Goal: Information Seeking & Learning: Check status

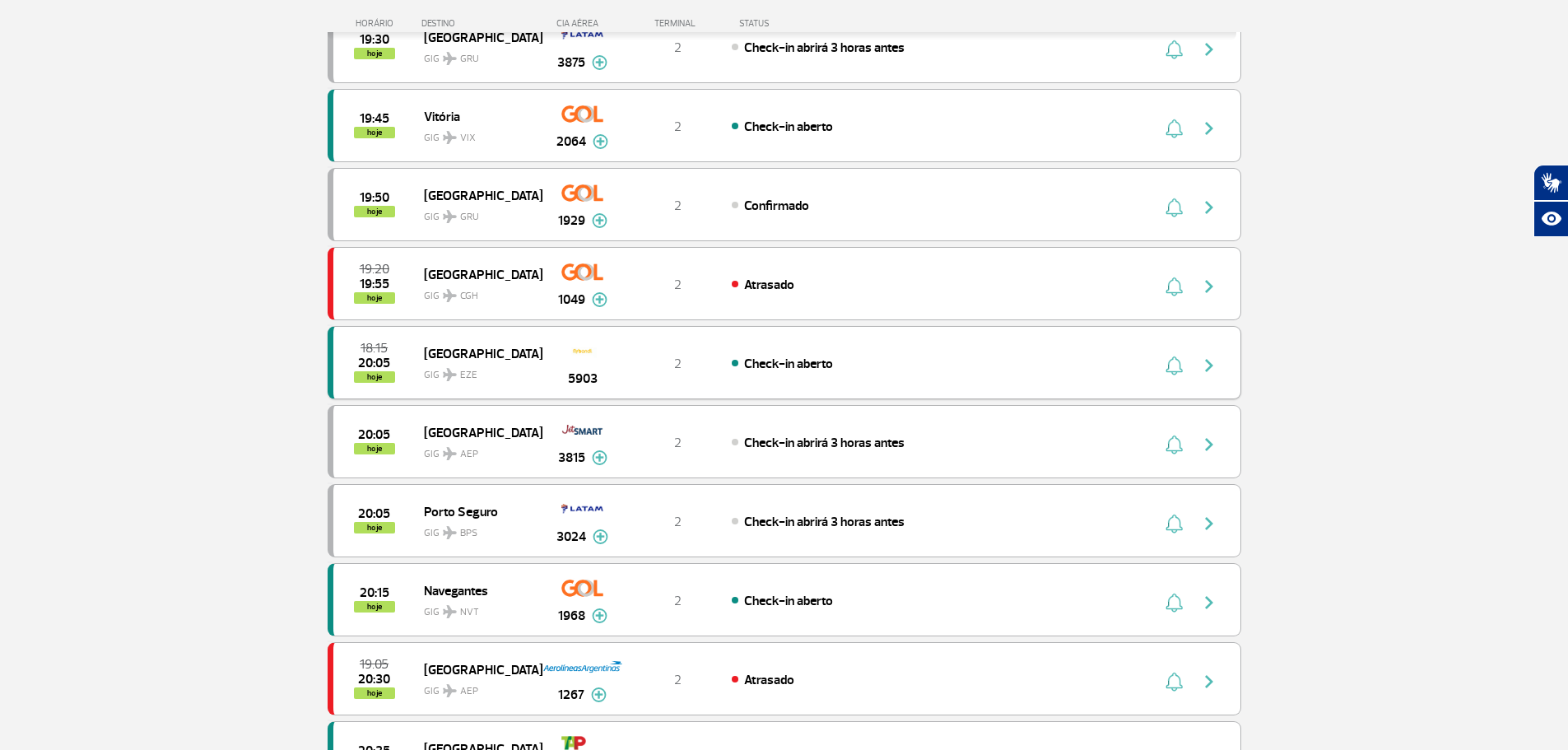
scroll to position [986, 0]
click at [882, 352] on div "18:15 20:05 hoje [GEOGRAPHIC_DATA] GIG EZE 5903 2 Check-in aberto" at bounding box center [784, 361] width 913 height 73
click at [878, 354] on div "Check-in aberto" at bounding box center [912, 363] width 363 height 18
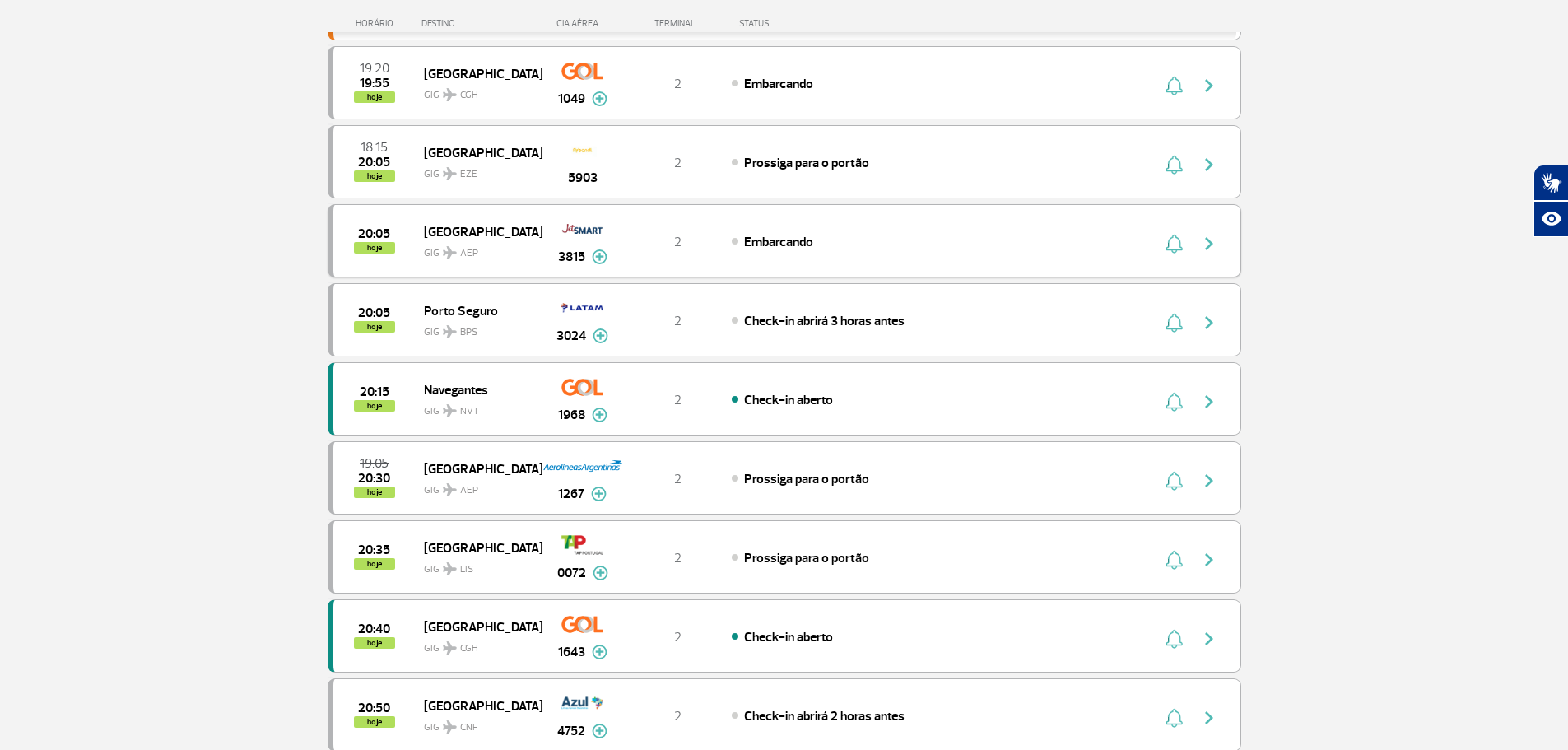
scroll to position [823, 0]
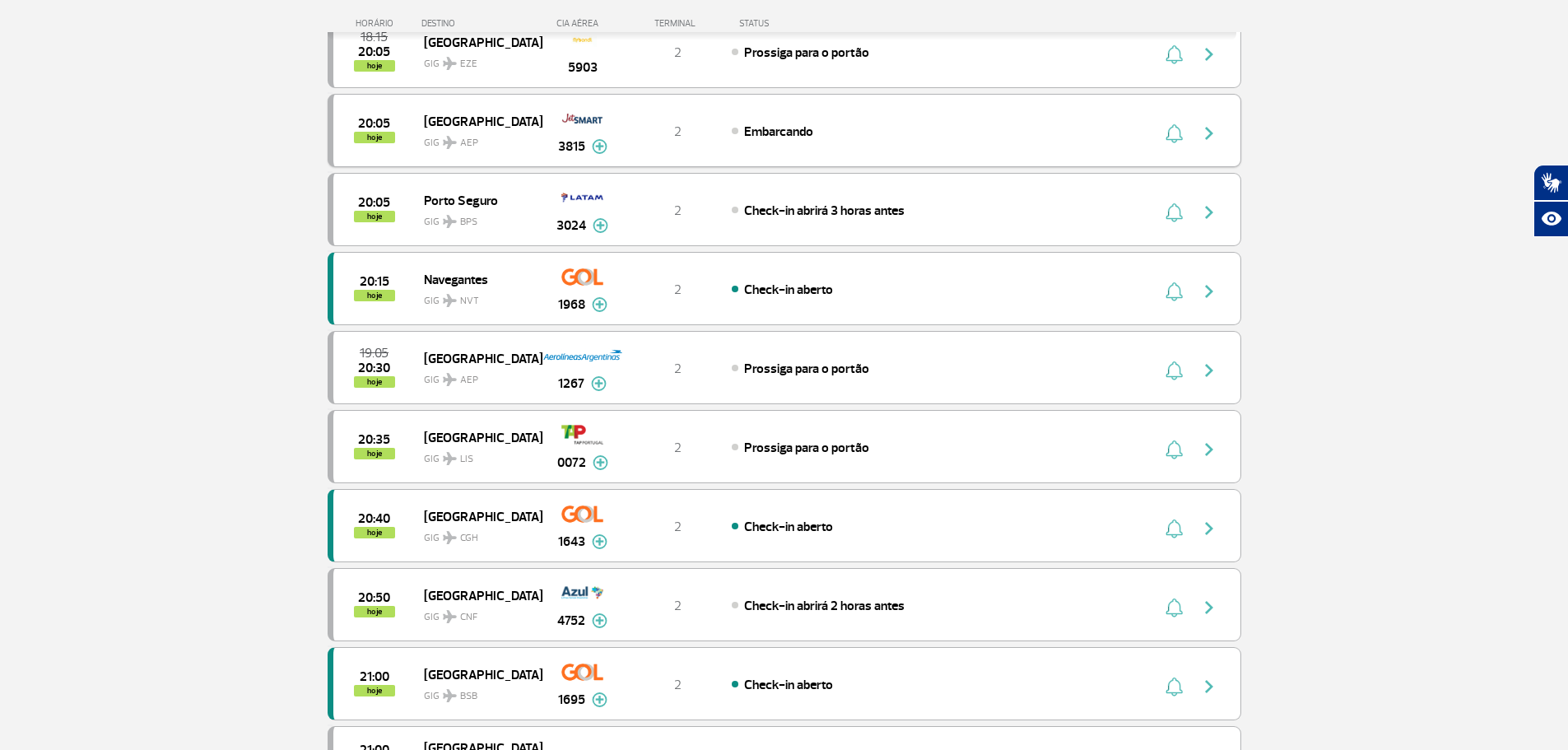
click at [848, 138] on div "Embarcando" at bounding box center [912, 131] width 363 height 18
click at [846, 139] on div "Embarcando" at bounding box center [912, 131] width 363 height 18
click at [825, 364] on span "Prossiga para o portão" at bounding box center [806, 369] width 125 height 16
click at [850, 456] on div "Prossiga para o portão" at bounding box center [912, 447] width 363 height 18
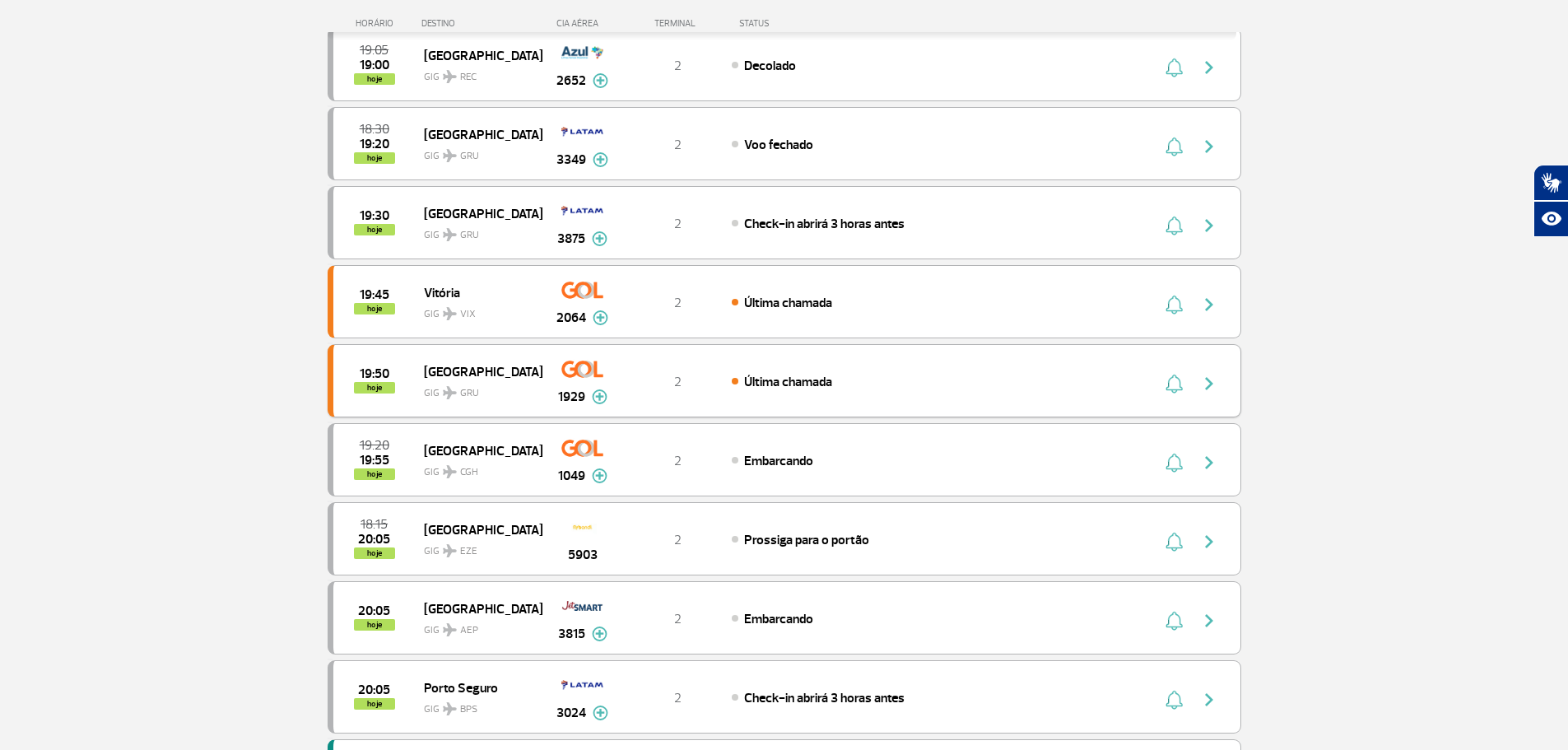
scroll to position [411, 0]
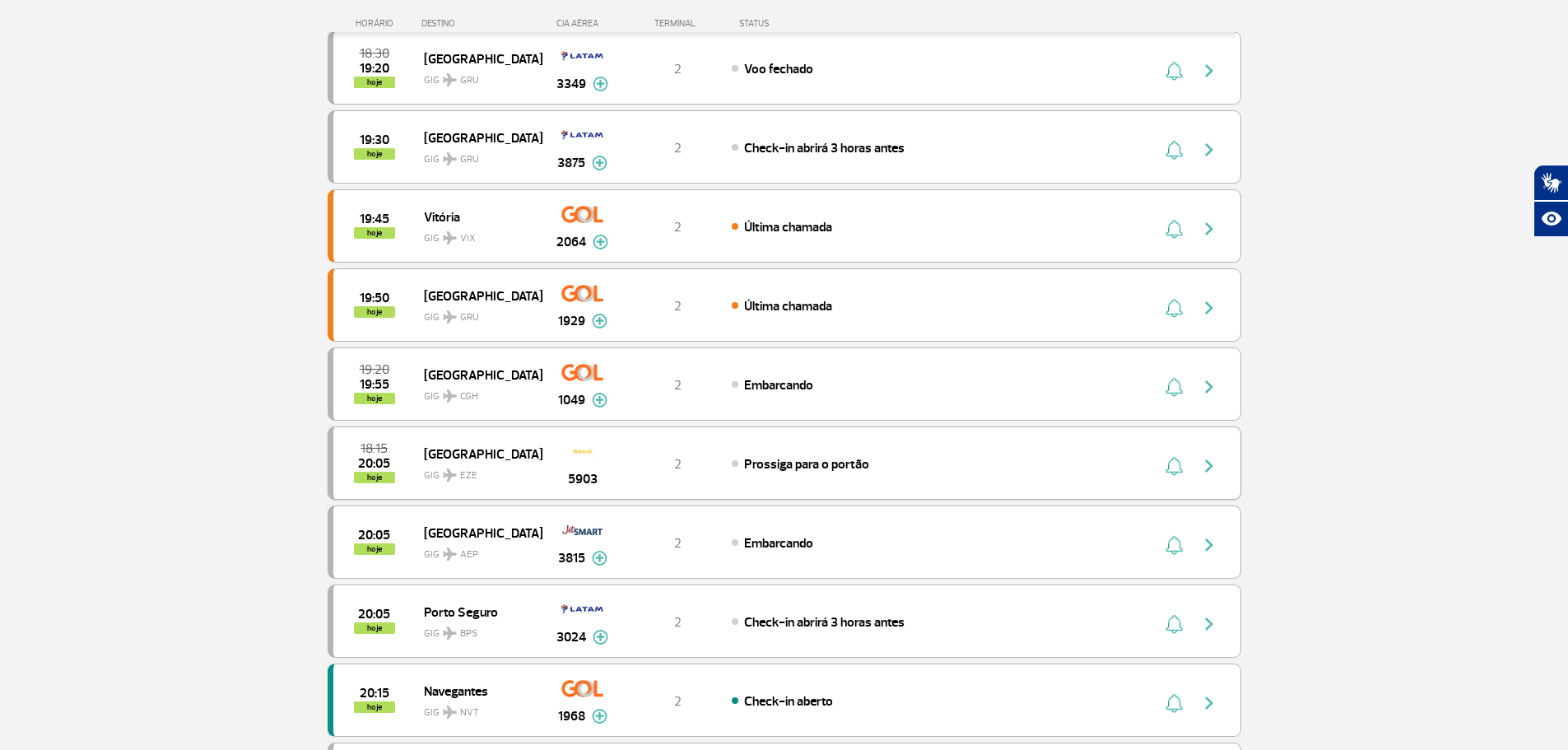
click at [897, 447] on div "18:15 20:05 hoje [GEOGRAPHIC_DATA] GIG EZE 5903 2 Prossiga para o portão" at bounding box center [784, 462] width 913 height 73
click at [900, 459] on div "Prossiga para o portão" at bounding box center [912, 463] width 363 height 18
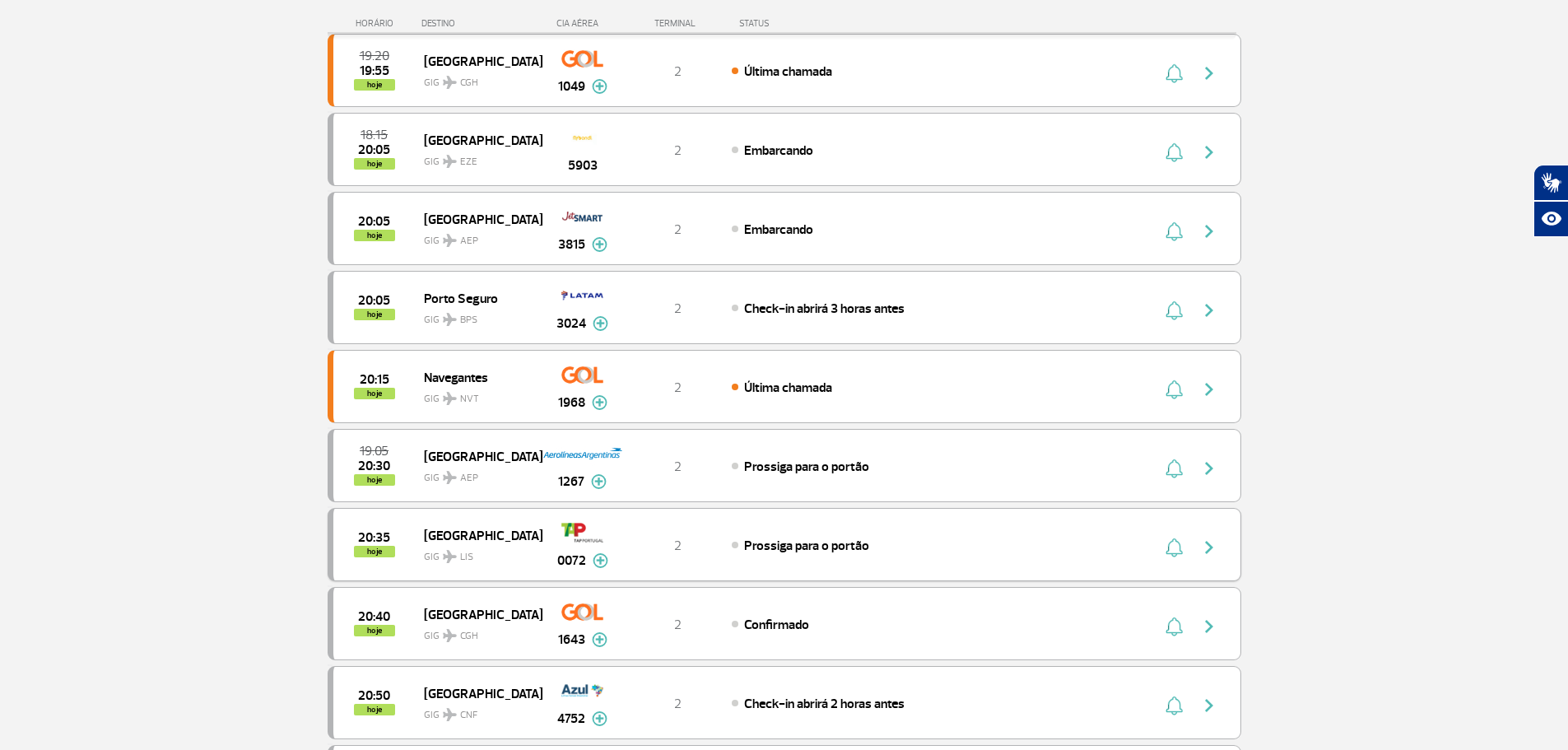
scroll to position [741, 0]
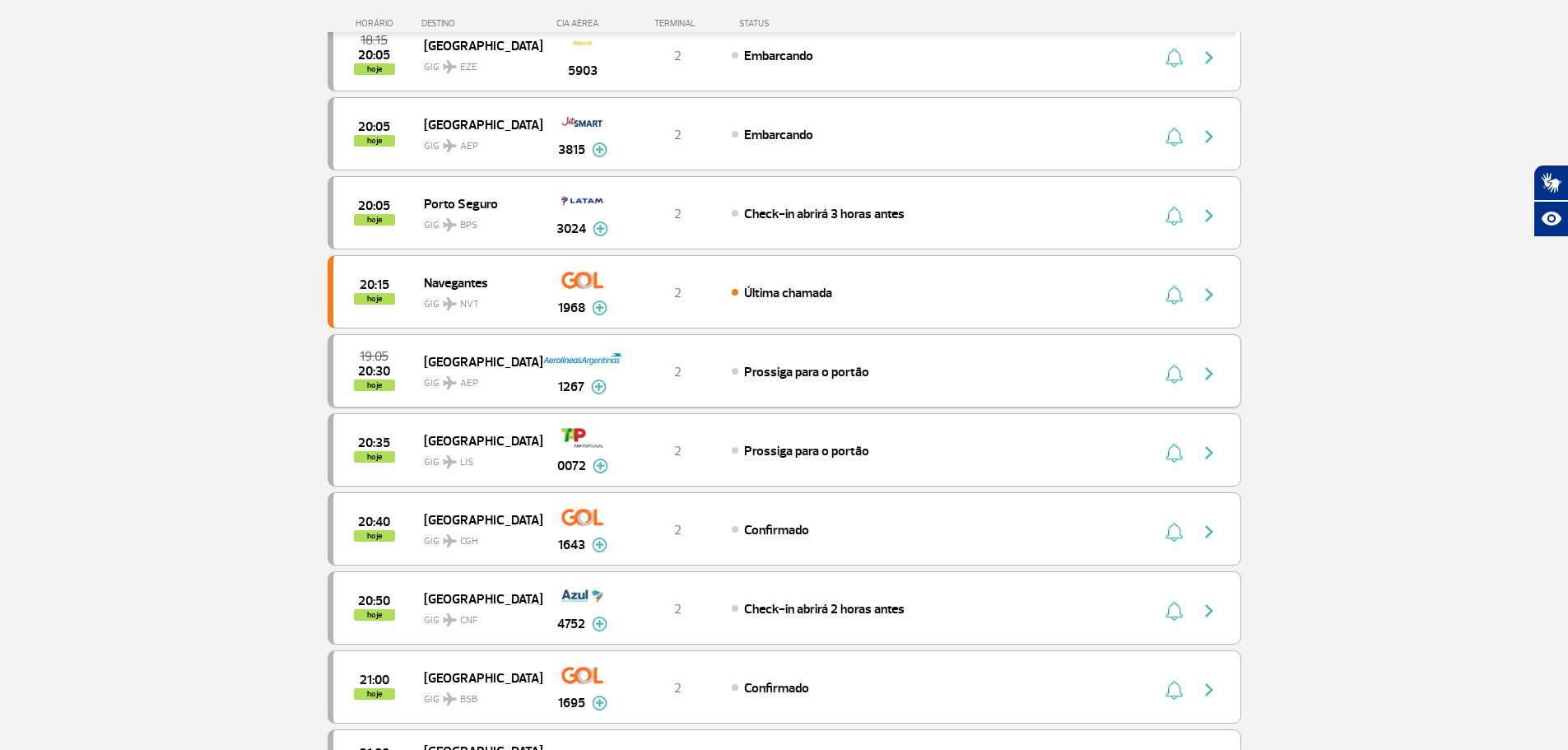
click at [748, 368] on span "Prossiga para o portão" at bounding box center [806, 371] width 125 height 16
click at [748, 366] on span "Prossiga para o portão" at bounding box center [806, 371] width 125 height 16
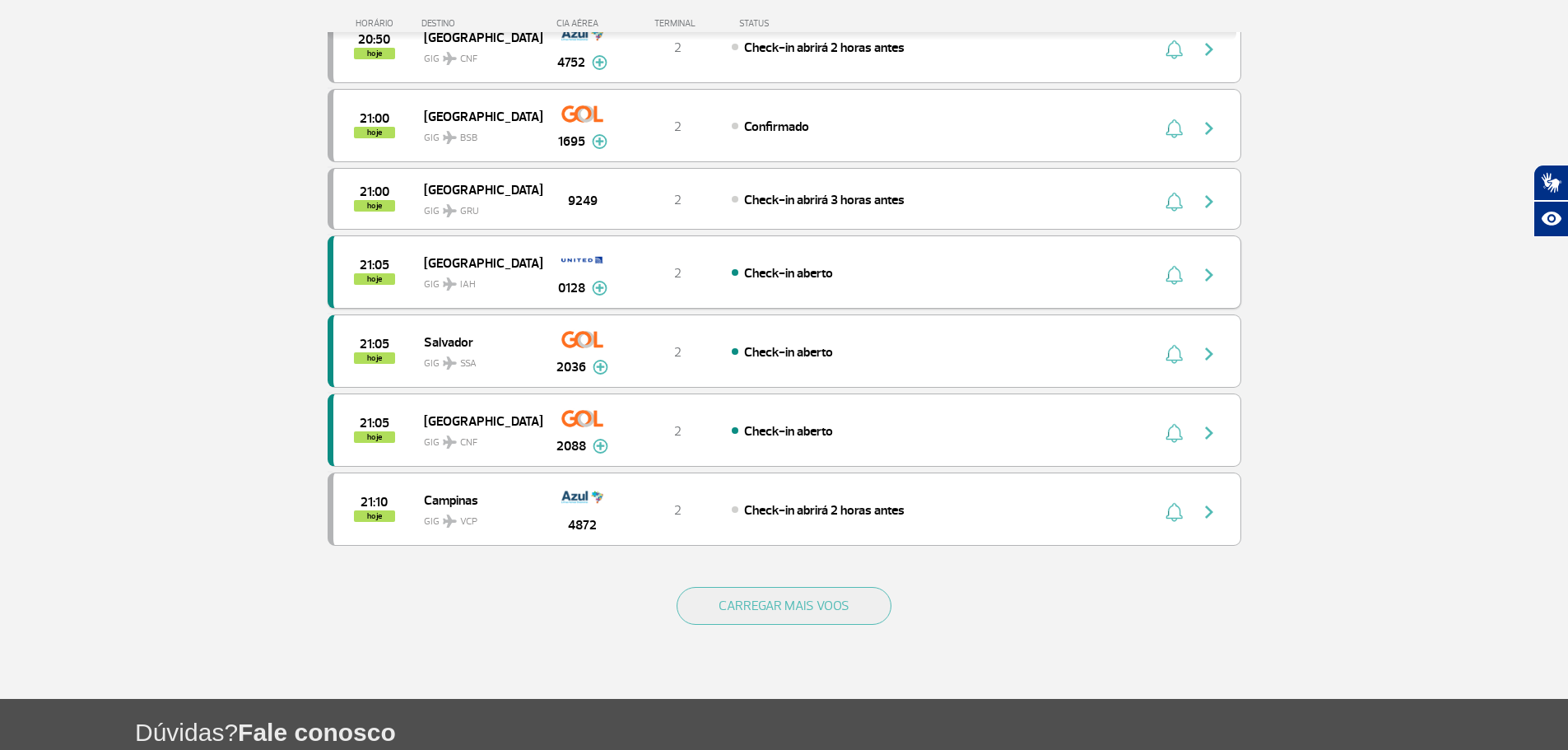
scroll to position [1316, 0]
